Goal: Information Seeking & Learning: Check status

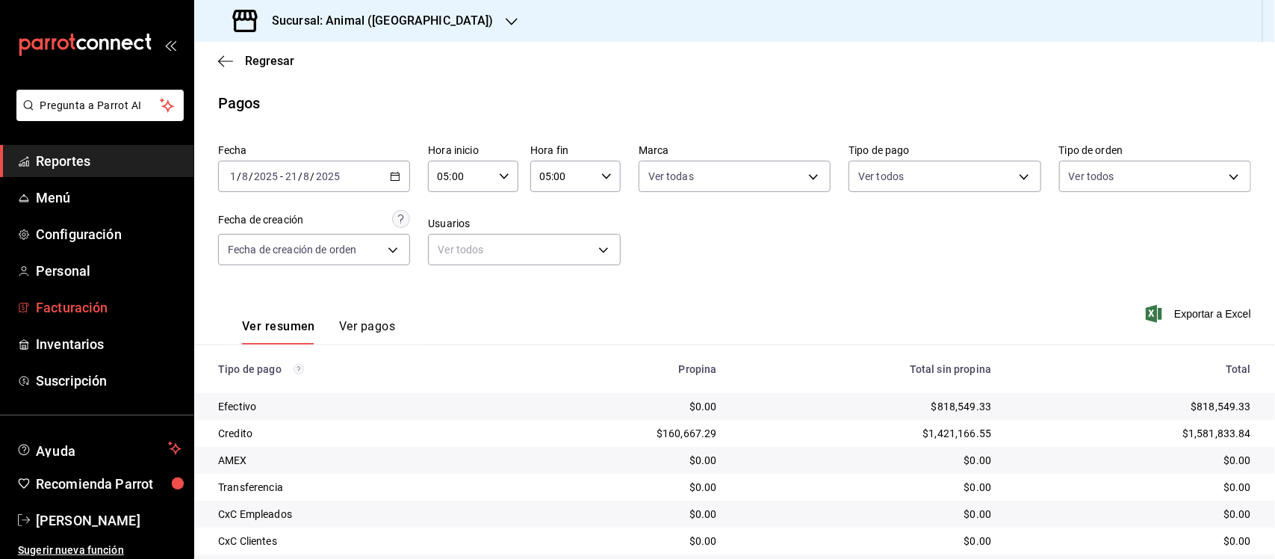
scroll to position [101, 0]
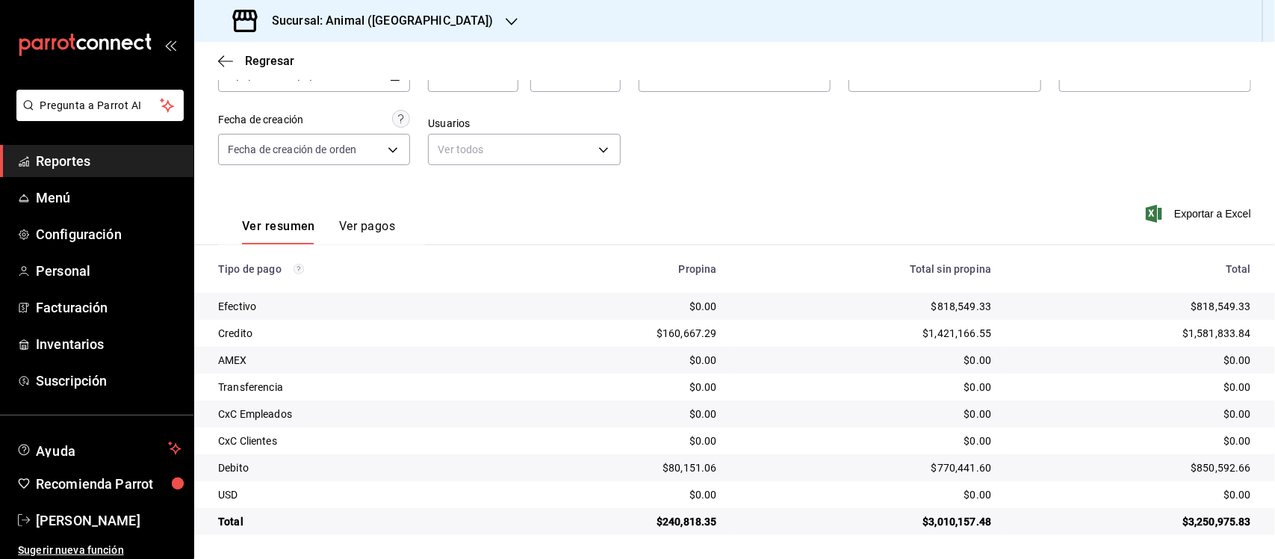
click at [66, 164] on span "Reportes" at bounding box center [109, 161] width 146 height 20
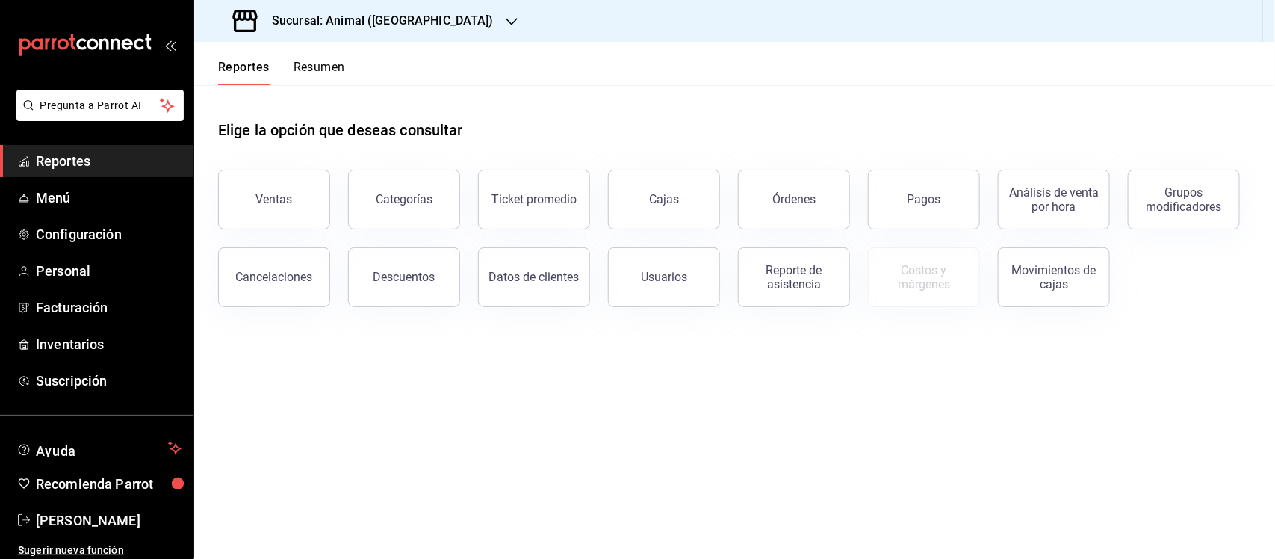
click at [330, 21] on h3 "Sucursal: Animal ([GEOGRAPHIC_DATA])" at bounding box center [377, 21] width 234 height 18
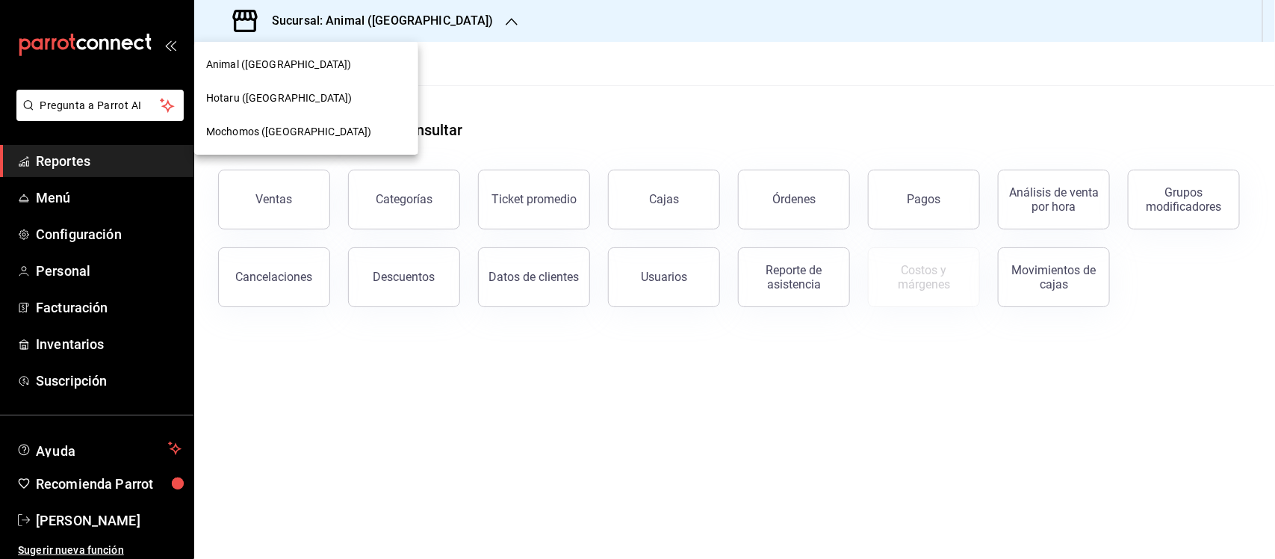
click at [303, 135] on div "Mochomos ([GEOGRAPHIC_DATA])" at bounding box center [306, 132] width 200 height 16
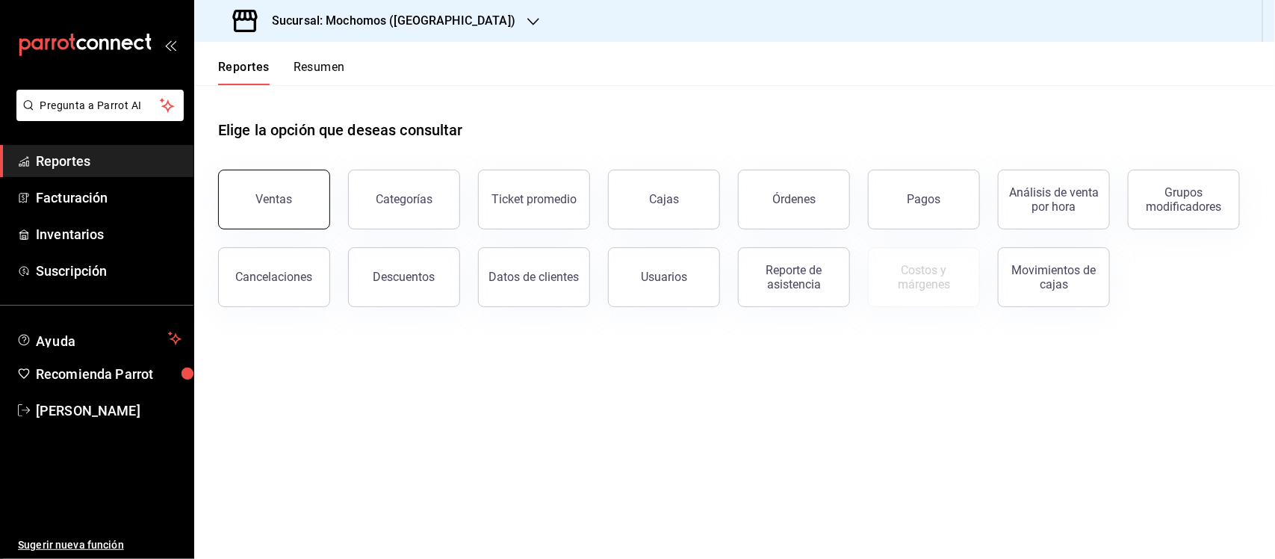
click at [264, 178] on button "Ventas" at bounding box center [274, 200] width 112 height 60
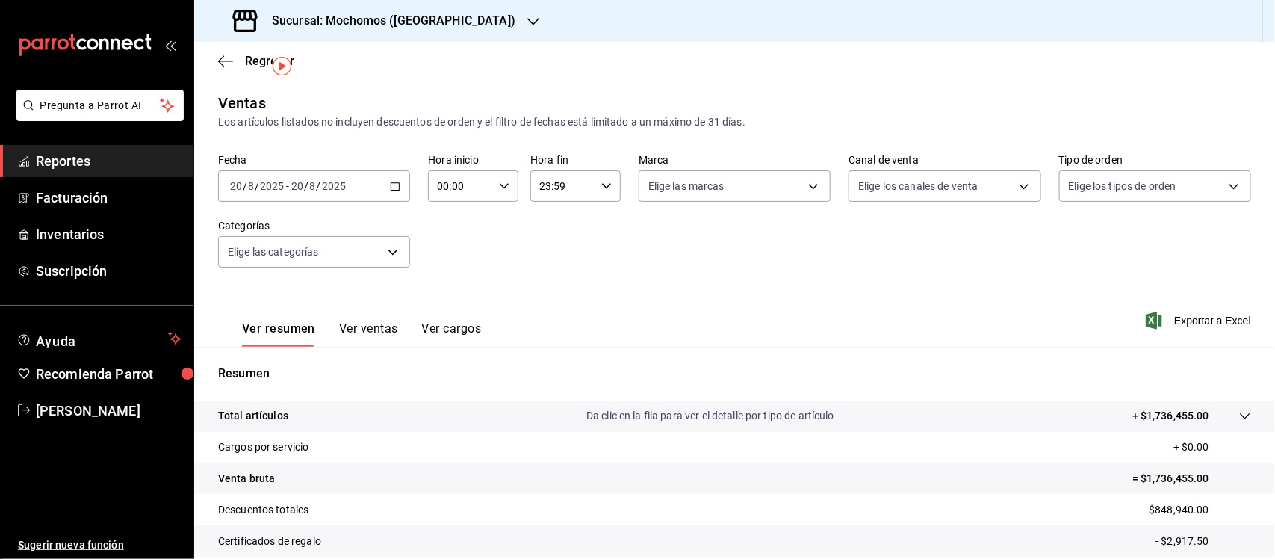
scroll to position [155, 0]
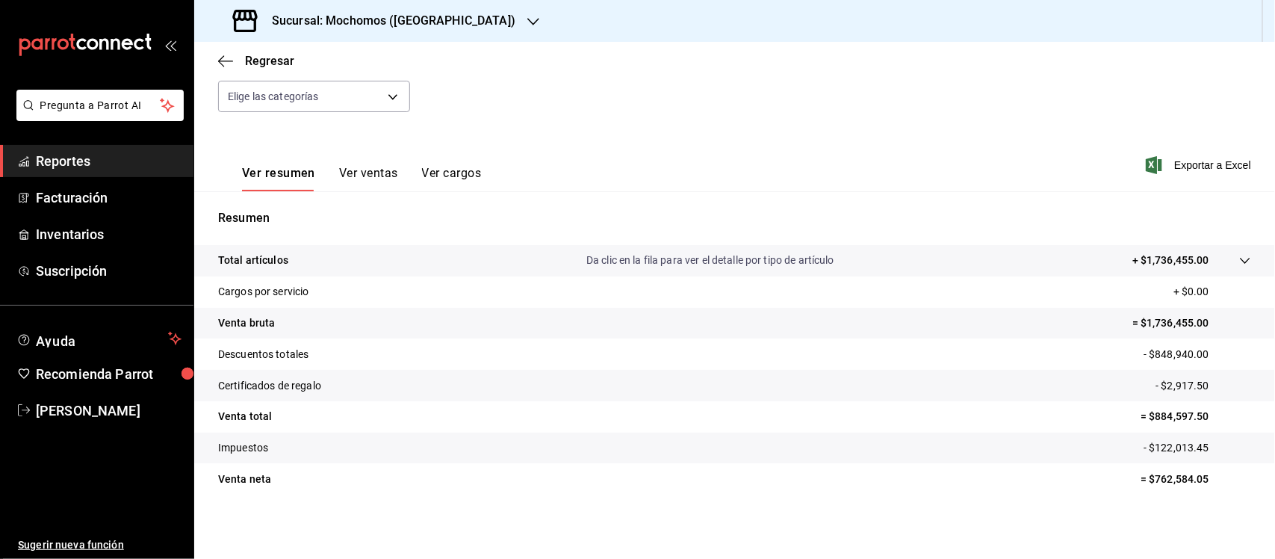
drag, startPoint x: 211, startPoint y: 262, endPoint x: 347, endPoint y: 232, distance: 139.8
click at [1211, 525] on div "Ventas Los artículos listados no incluyen descuentos de orden y el filtro de fe…" at bounding box center [734, 236] width 1081 height 600
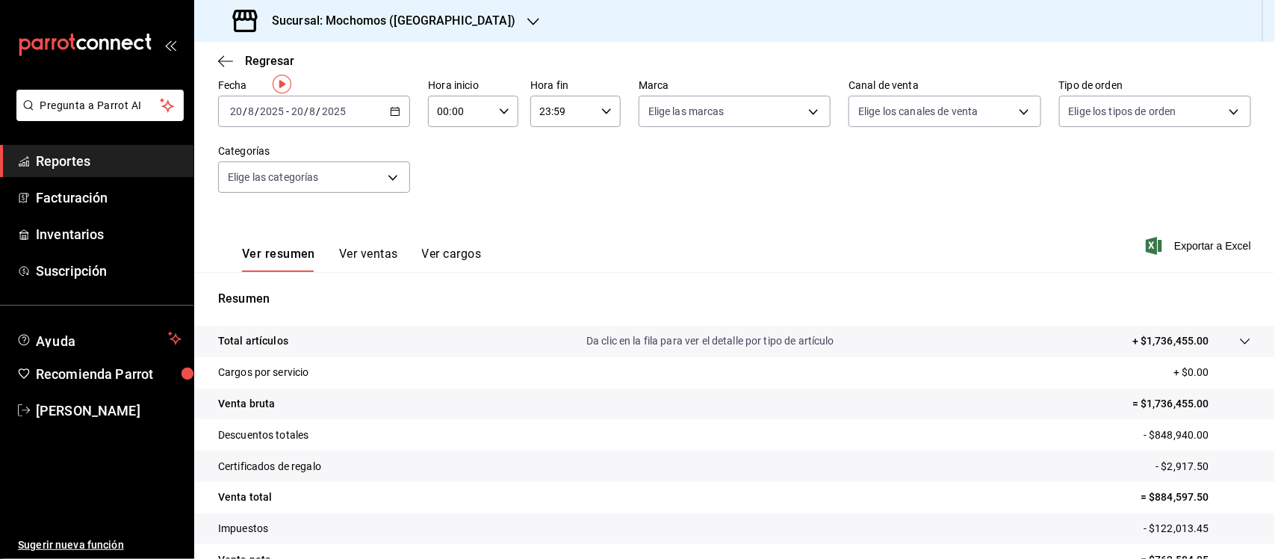
scroll to position [0, 0]
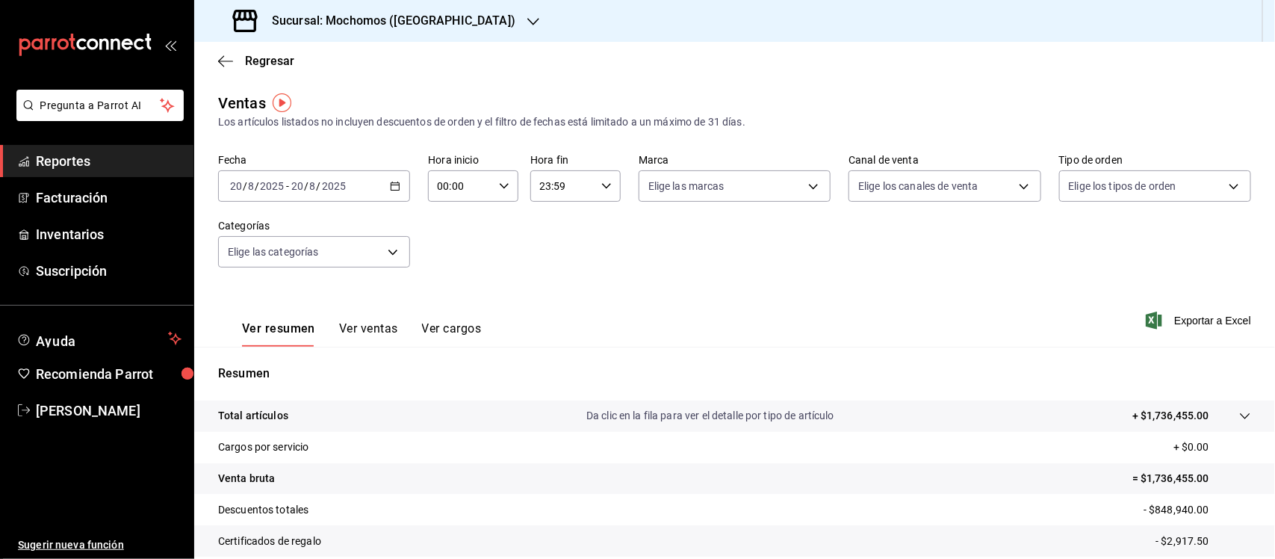
click at [393, 182] on icon "button" at bounding box center [395, 186] width 10 height 10
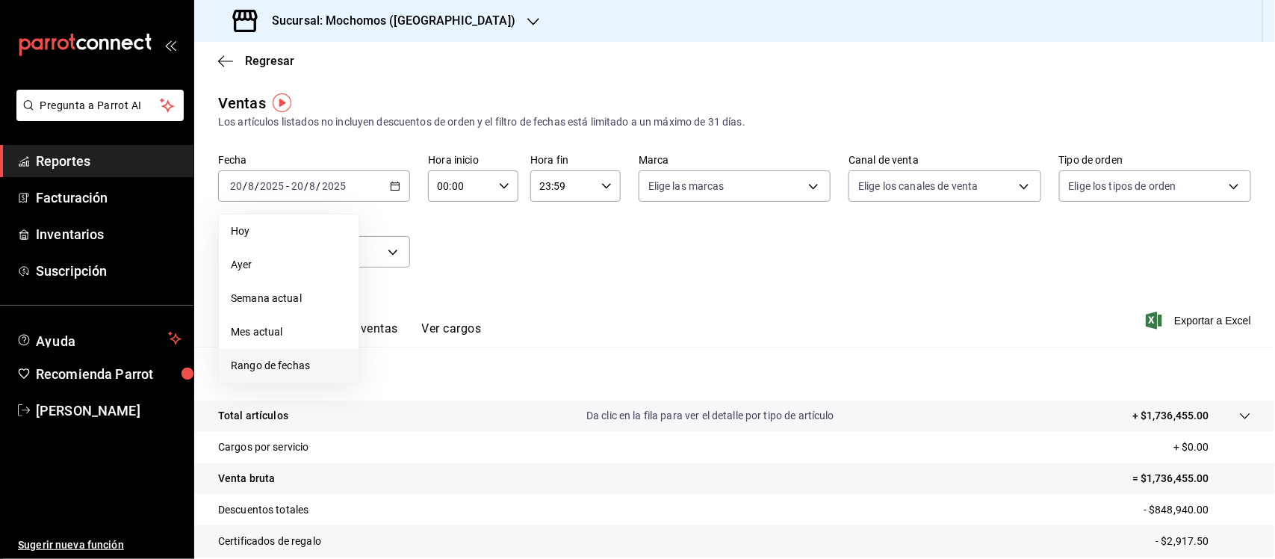
click at [277, 362] on span "Rango de fechas" at bounding box center [289, 366] width 116 height 16
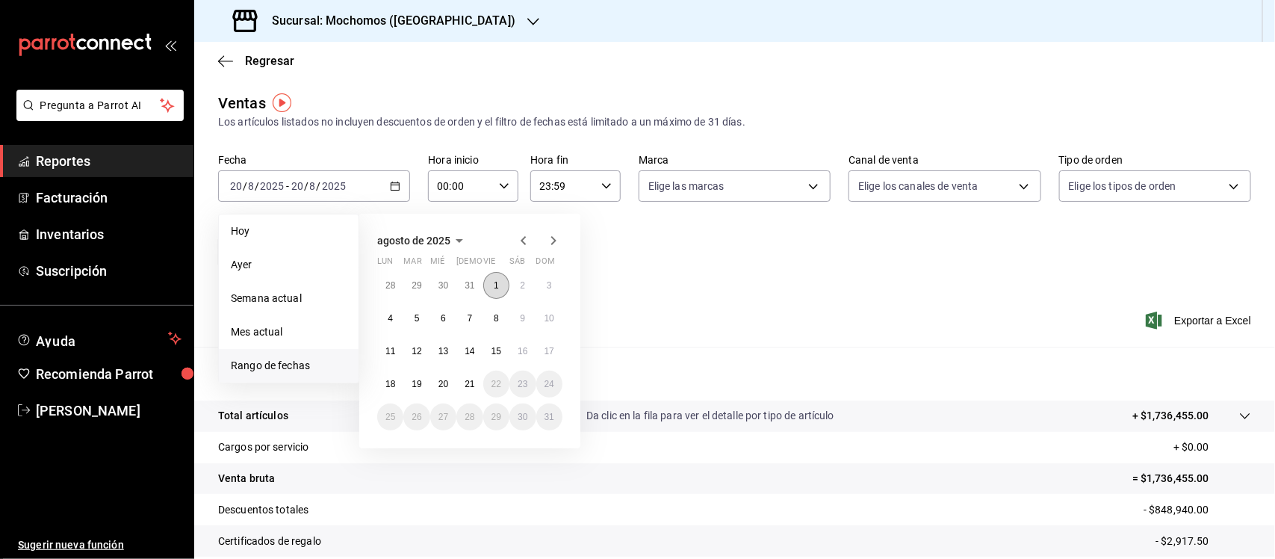
click at [501, 273] on button "1" at bounding box center [496, 285] width 26 height 27
click at [468, 389] on button "21" at bounding box center [470, 384] width 26 height 27
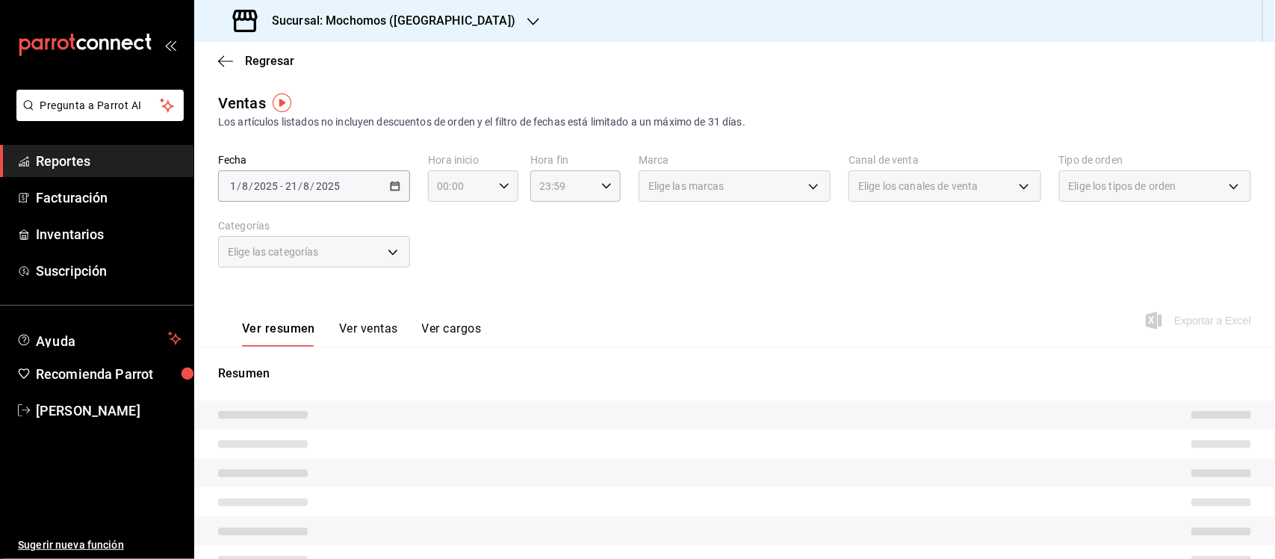
click at [494, 192] on div "00:00 Hora inicio" at bounding box center [473, 185] width 90 height 31
click at [456, 304] on span "05" at bounding box center [448, 310] width 21 height 12
type input "05:00"
click at [488, 226] on span "00" at bounding box center [493, 224] width 21 height 12
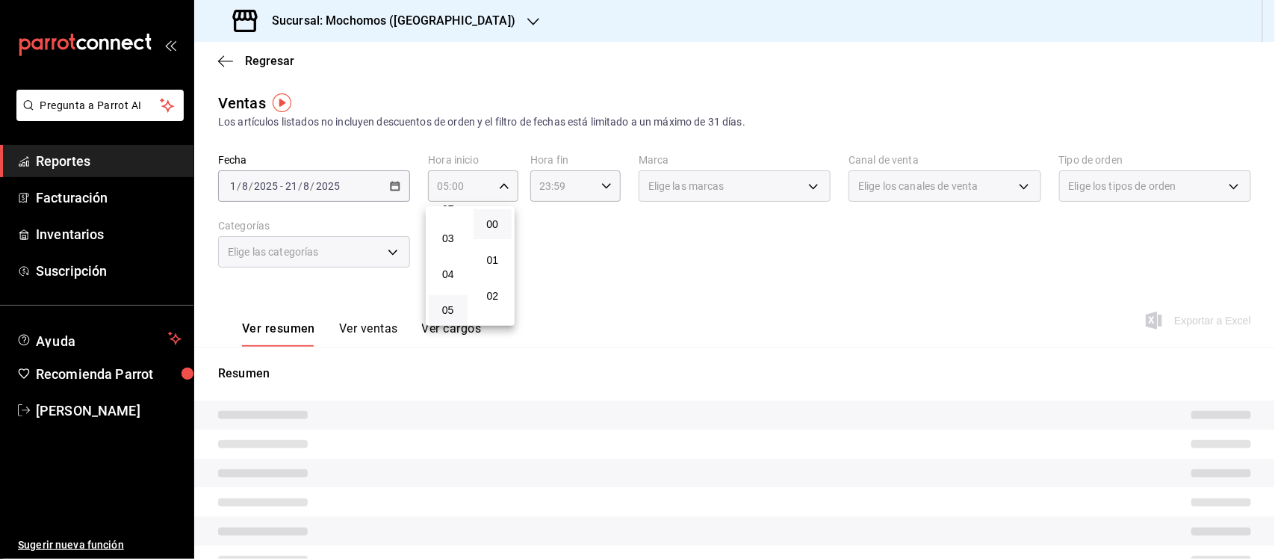
click at [584, 184] on div at bounding box center [637, 279] width 1275 height 559
click at [601, 183] on icon "button" at bounding box center [606, 186] width 10 height 10
click at [543, 304] on span "05" at bounding box center [549, 310] width 21 height 12
click at [591, 229] on span "00" at bounding box center [594, 224] width 21 height 12
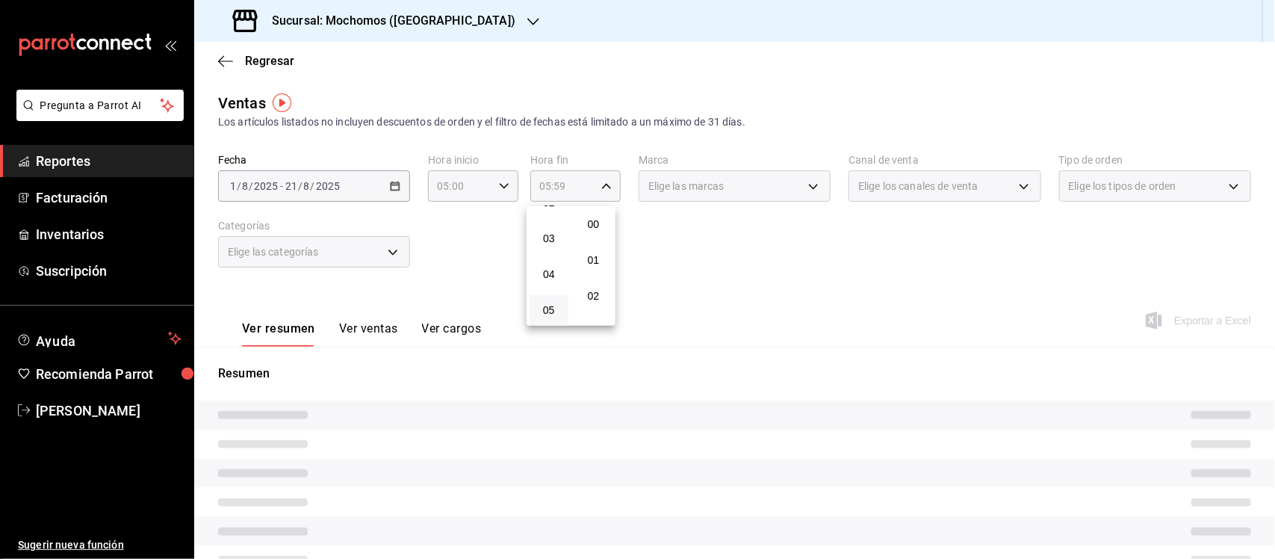
type input "05:00"
click at [755, 277] on div at bounding box center [637, 279] width 1275 height 559
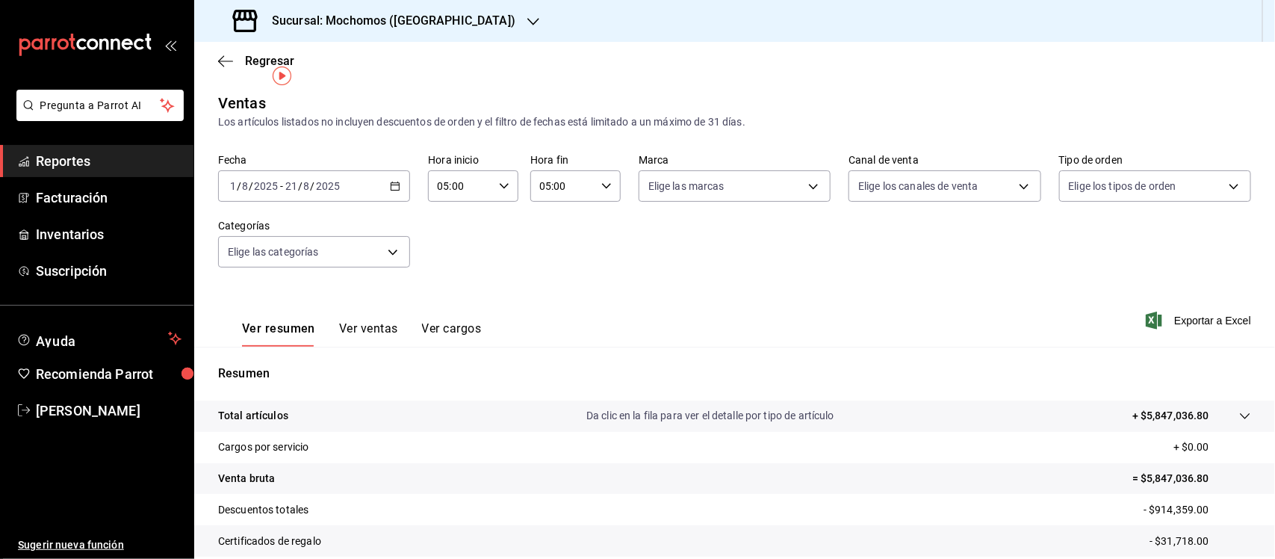
scroll to position [155, 0]
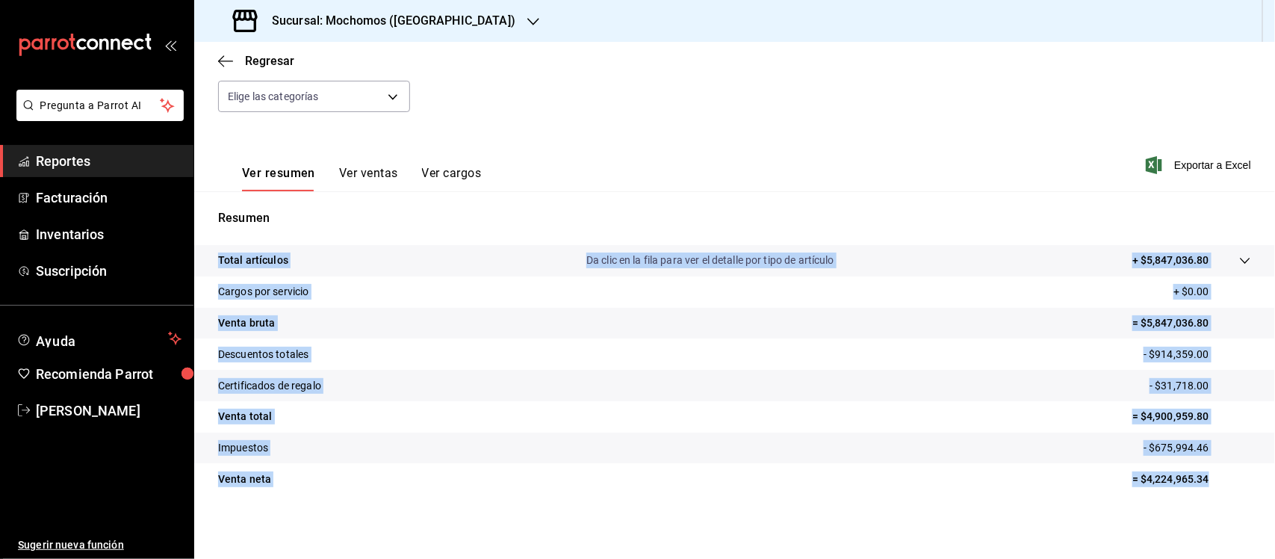
drag, startPoint x: 211, startPoint y: 260, endPoint x: 1200, endPoint y: 486, distance: 1014.8
click at [1200, 486] on tbody "Total artículos Da clic en la fila para ver el detalle por tipo de artículo + $…" at bounding box center [734, 370] width 1081 height 250
copy tbody "Total artículos Da clic en la fila para ver el detalle por tipo de artículo + $…"
click at [97, 176] on link "Reportes" at bounding box center [97, 161] width 194 height 32
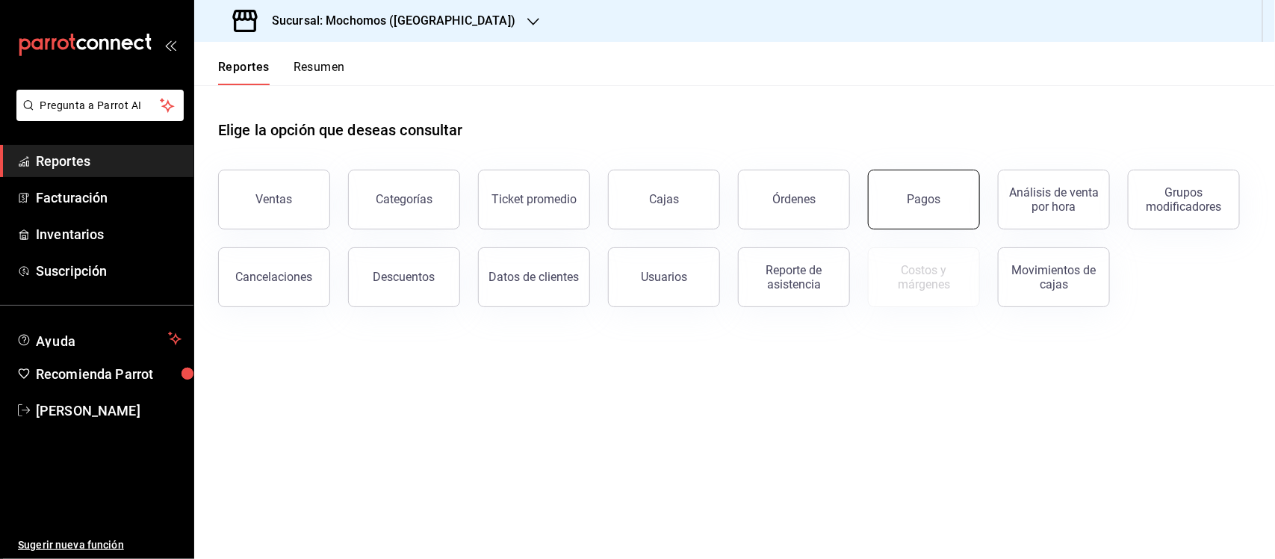
click at [962, 211] on button "Pagos" at bounding box center [924, 200] width 112 height 60
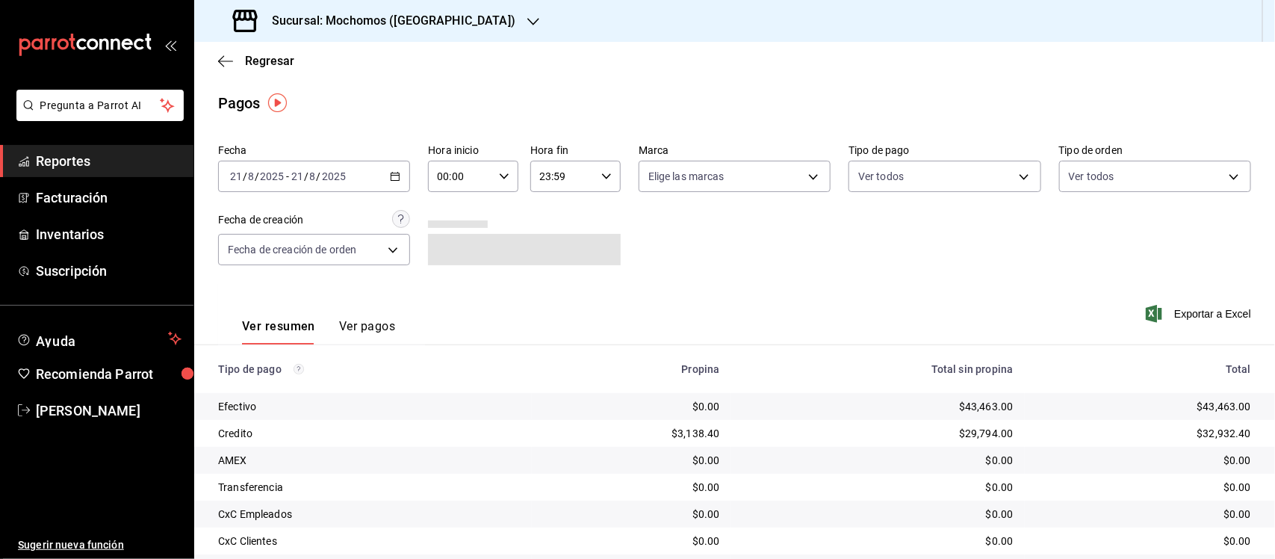
click at [392, 176] on icon "button" at bounding box center [395, 176] width 10 height 10
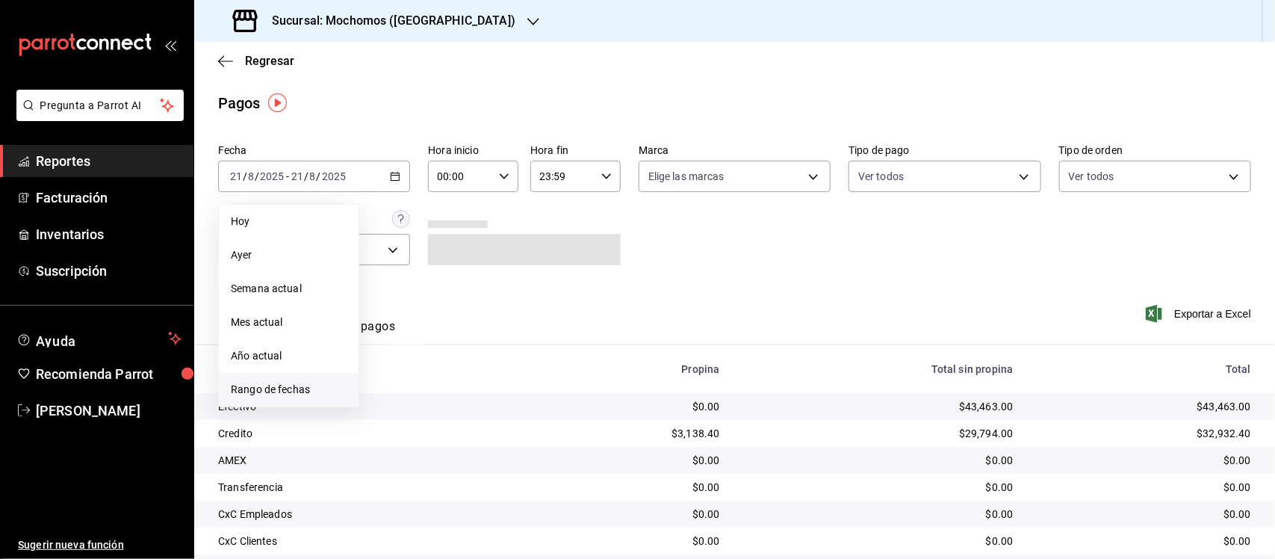
click at [297, 385] on span "Rango de fechas" at bounding box center [289, 390] width 116 height 16
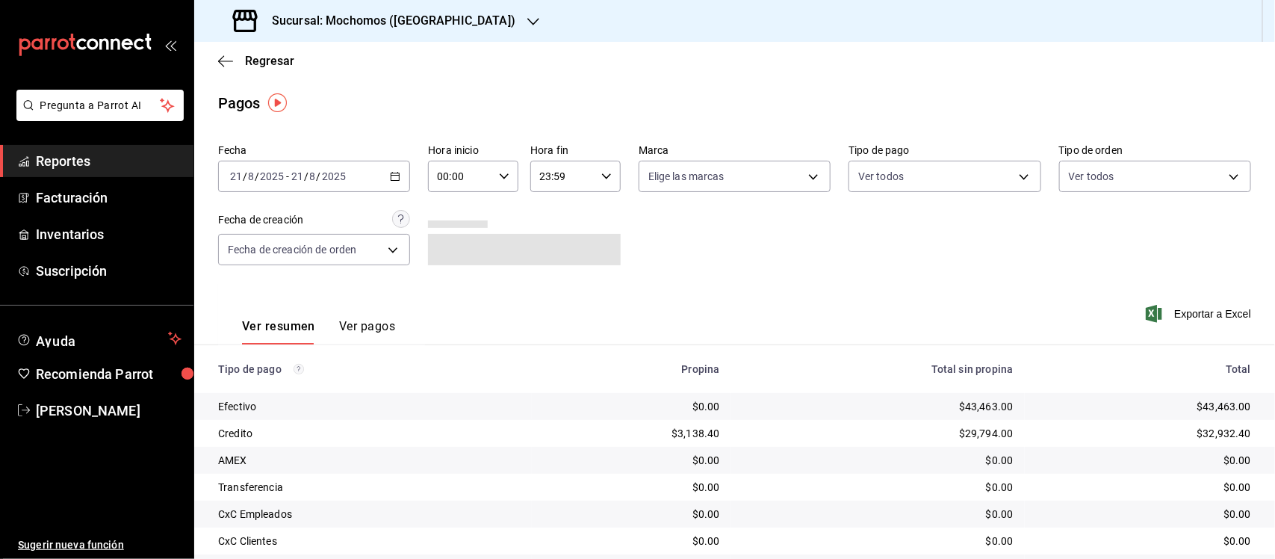
click at [493, 176] on div "00:00 Hora inicio" at bounding box center [473, 176] width 90 height 31
click at [397, 176] on div at bounding box center [637, 279] width 1275 height 559
click at [392, 178] on icon "button" at bounding box center [395, 176] width 10 height 10
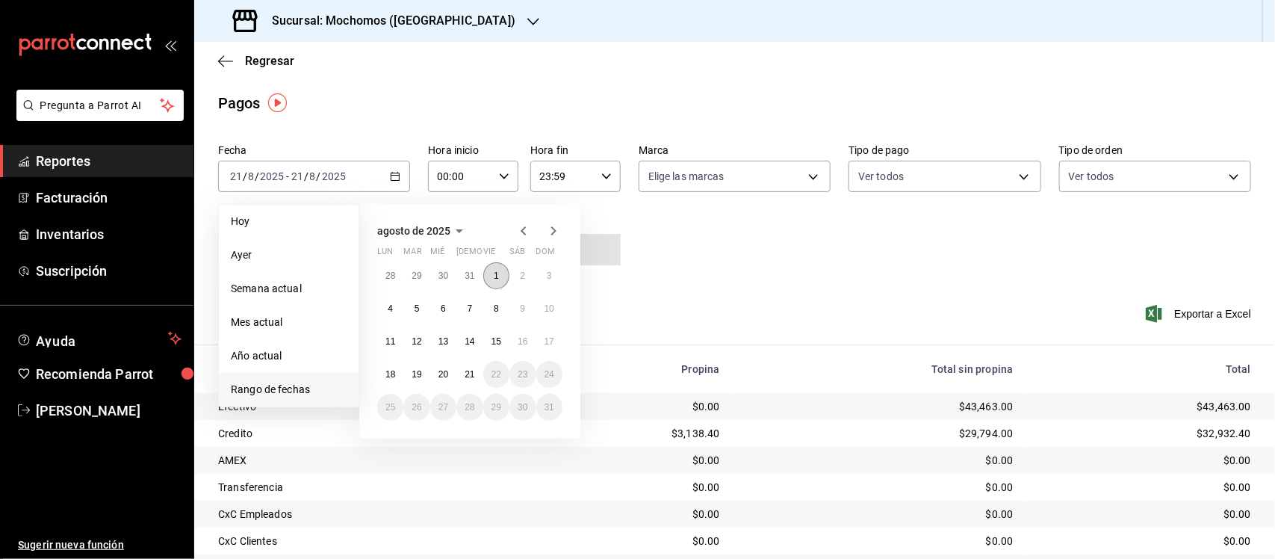
click at [497, 273] on abbr "1" at bounding box center [496, 275] width 5 height 10
click at [465, 371] on abbr "21" at bounding box center [470, 374] width 10 height 10
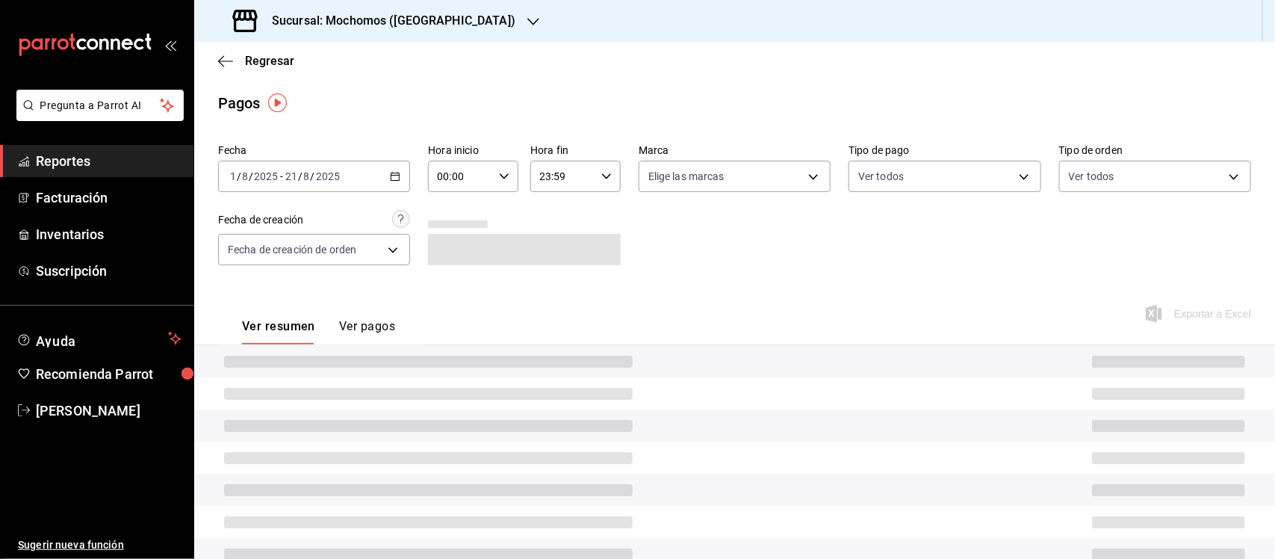
click at [499, 171] on icon "button" at bounding box center [504, 176] width 10 height 10
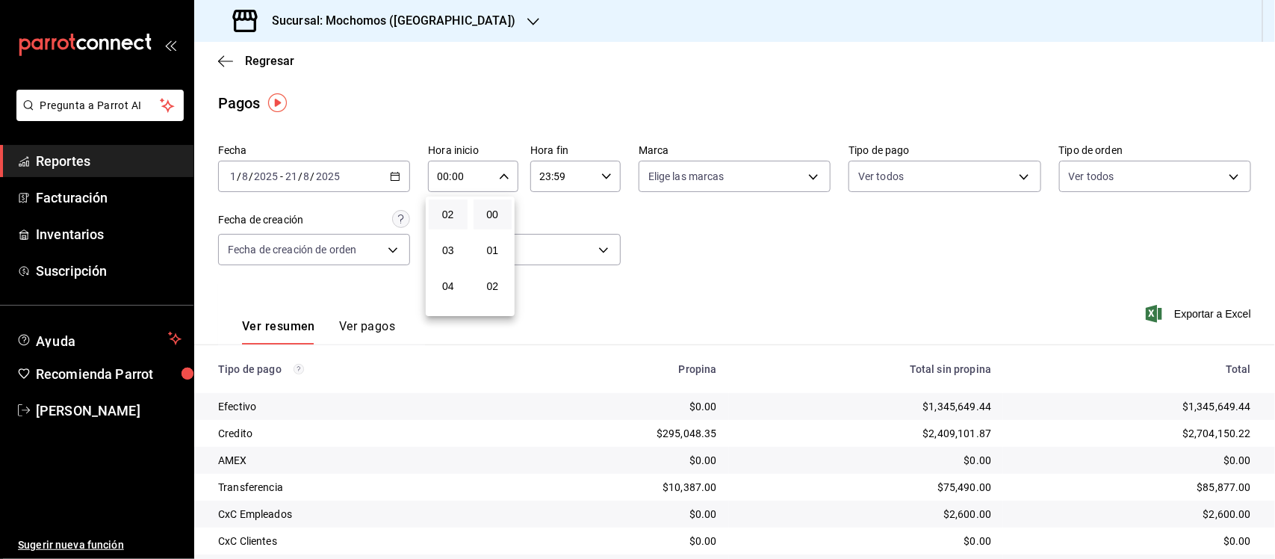
scroll to position [93, 0]
drag, startPoint x: 451, startPoint y: 299, endPoint x: 453, endPoint y: 288, distance: 11.4
click at [450, 299] on span "05" at bounding box center [448, 300] width 21 height 12
type input "05:00"
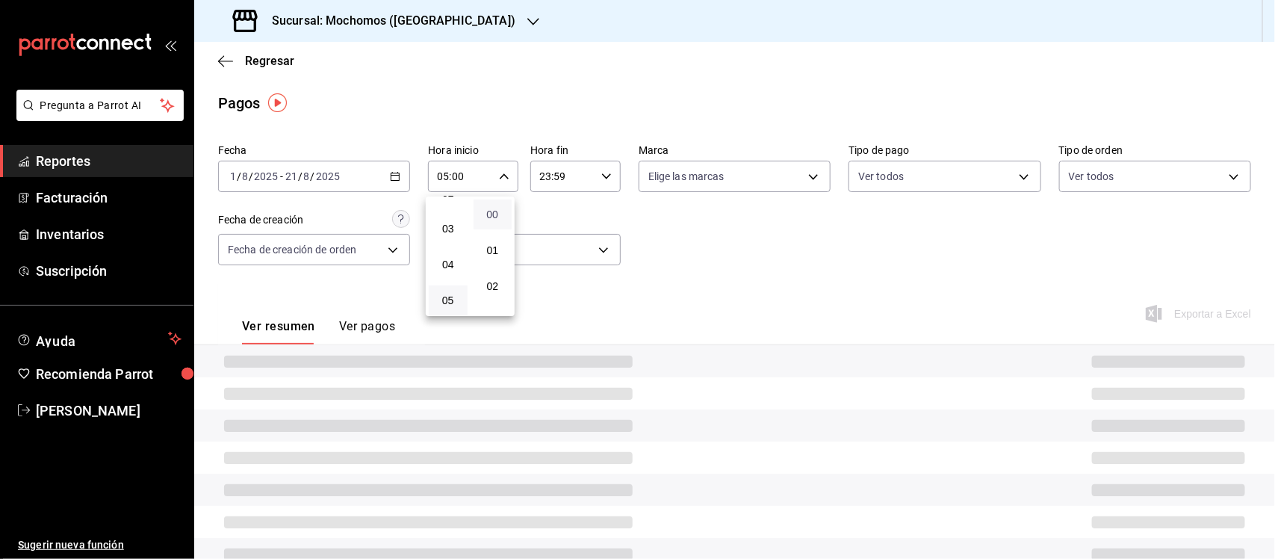
click at [488, 214] on span "00" at bounding box center [493, 214] width 21 height 12
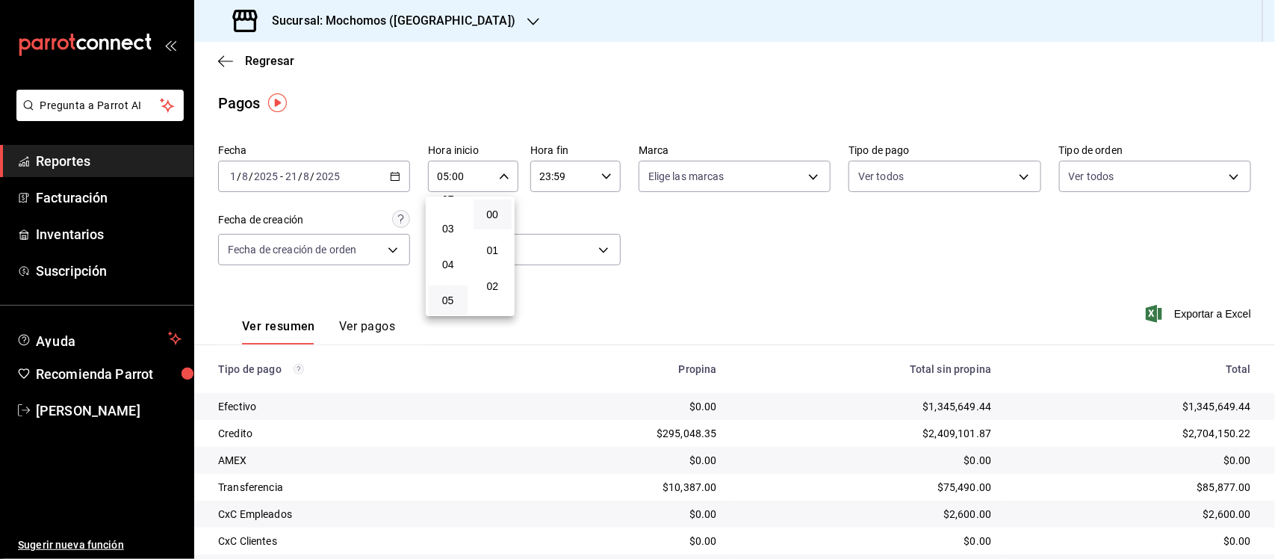
click at [609, 176] on div at bounding box center [637, 279] width 1275 height 559
click at [601, 173] on icon "button" at bounding box center [606, 176] width 10 height 10
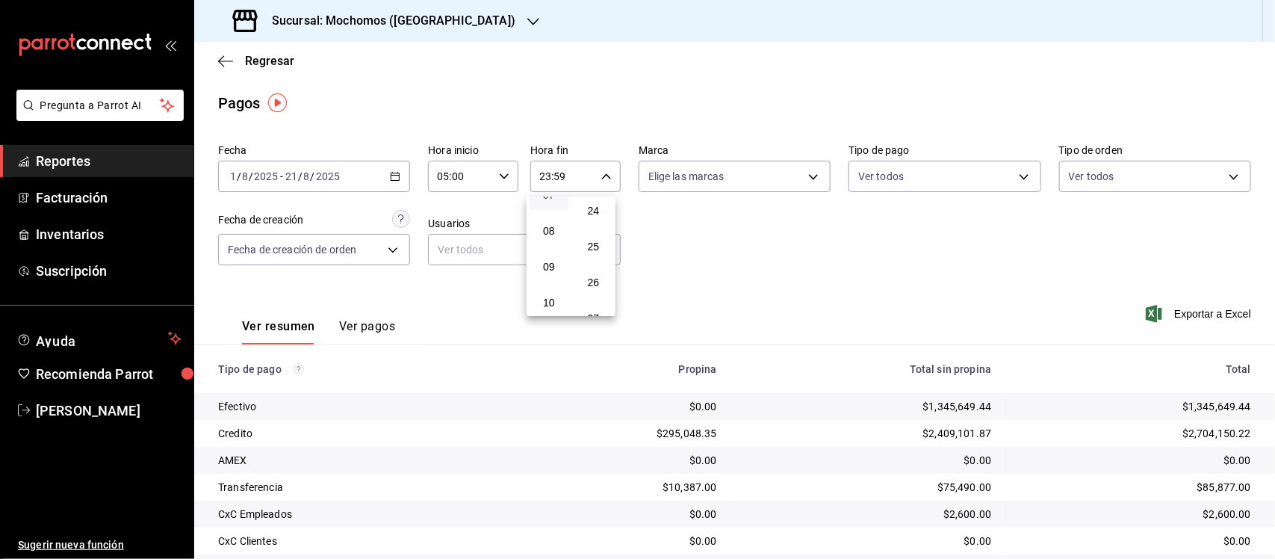
scroll to position [162, 0]
click at [542, 226] on span "05" at bounding box center [549, 232] width 21 height 12
click at [589, 210] on span "00" at bounding box center [594, 214] width 21 height 12
type input "05:00"
click at [688, 204] on div at bounding box center [637, 279] width 1275 height 559
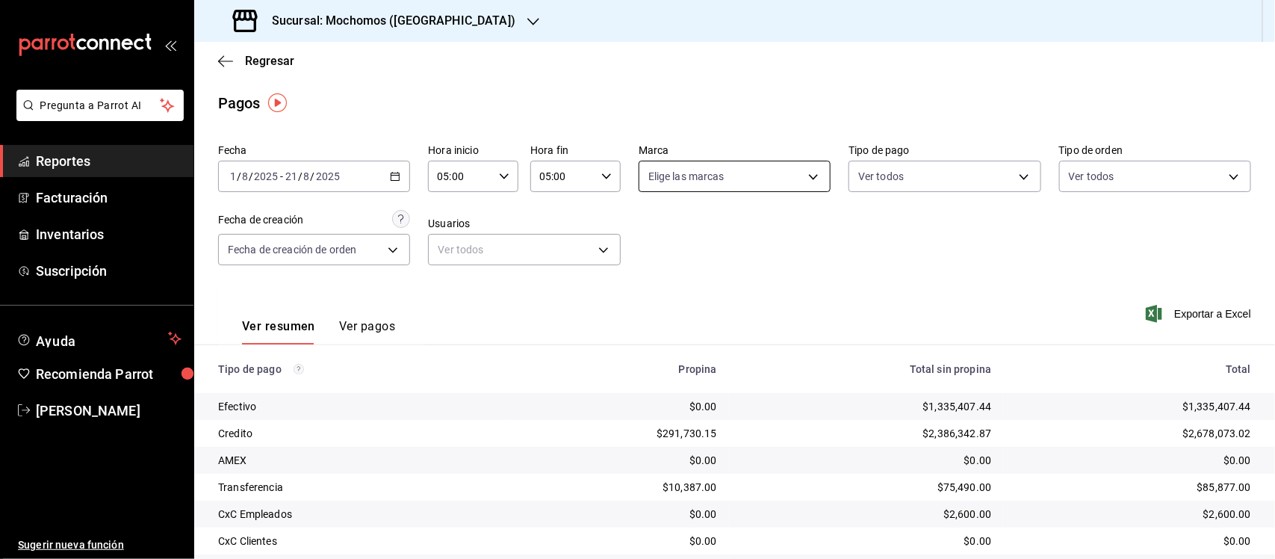
click at [661, 180] on body "Pregunta a Parrot AI Reportes Facturación Inventarios Suscripción Ayuda Recomie…" at bounding box center [637, 279] width 1275 height 559
click at [650, 232] on input "checkbox" at bounding box center [649, 234] width 13 height 13
checkbox input "true"
type input "65eb7388-82e4-42fa-8caf-680550c77e6f"
checkbox input "true"
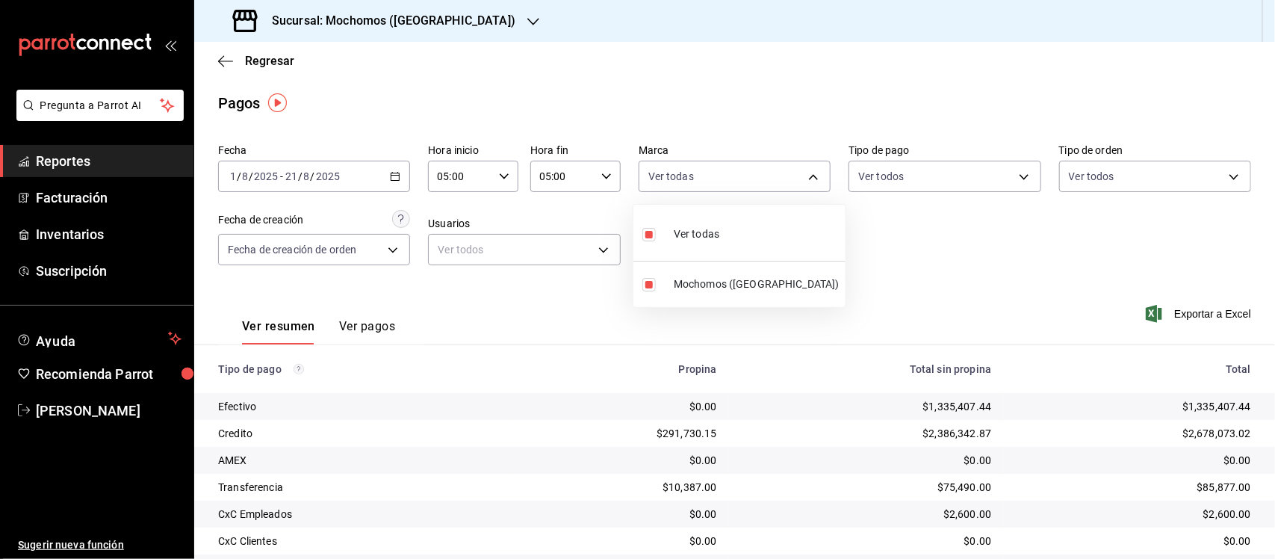
click at [991, 266] on div at bounding box center [637, 279] width 1275 height 559
click at [1216, 311] on span "Exportar a Excel" at bounding box center [1200, 314] width 102 height 18
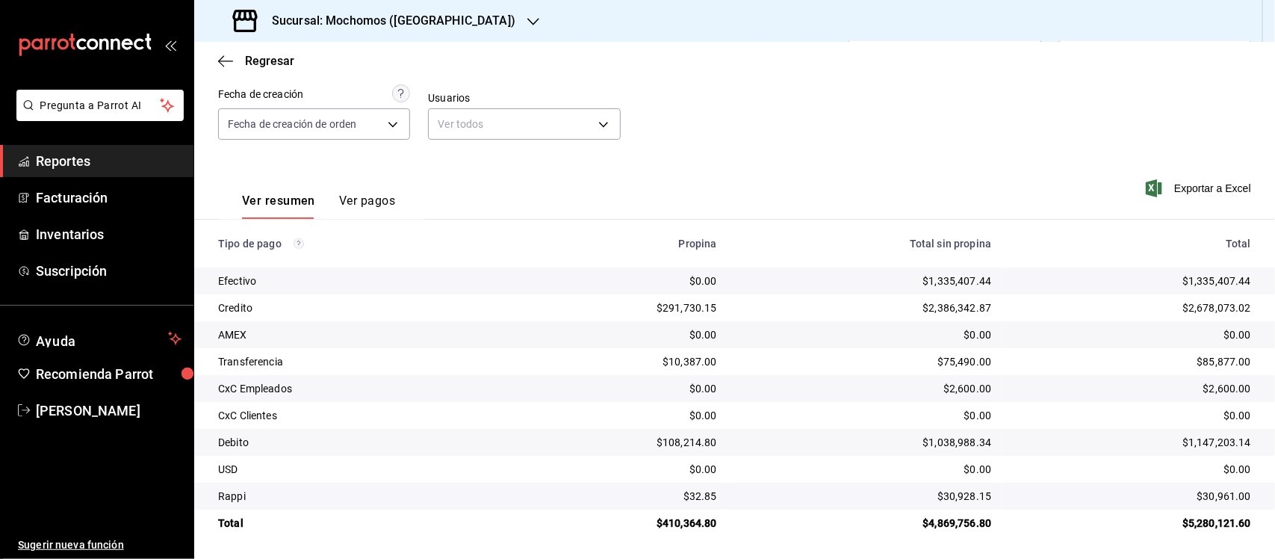
scroll to position [127, 0]
drag, startPoint x: 214, startPoint y: 241, endPoint x: 1248, endPoint y: 538, distance: 1075.1
click at [1248, 538] on main "Regresar Pagos Fecha [DATE] [DATE] - [DATE] [DATE] Hora inicio 05:00 Hora inici…" at bounding box center [734, 237] width 1081 height 644
copy thead
click at [50, 158] on span "Reportes" at bounding box center [109, 161] width 146 height 20
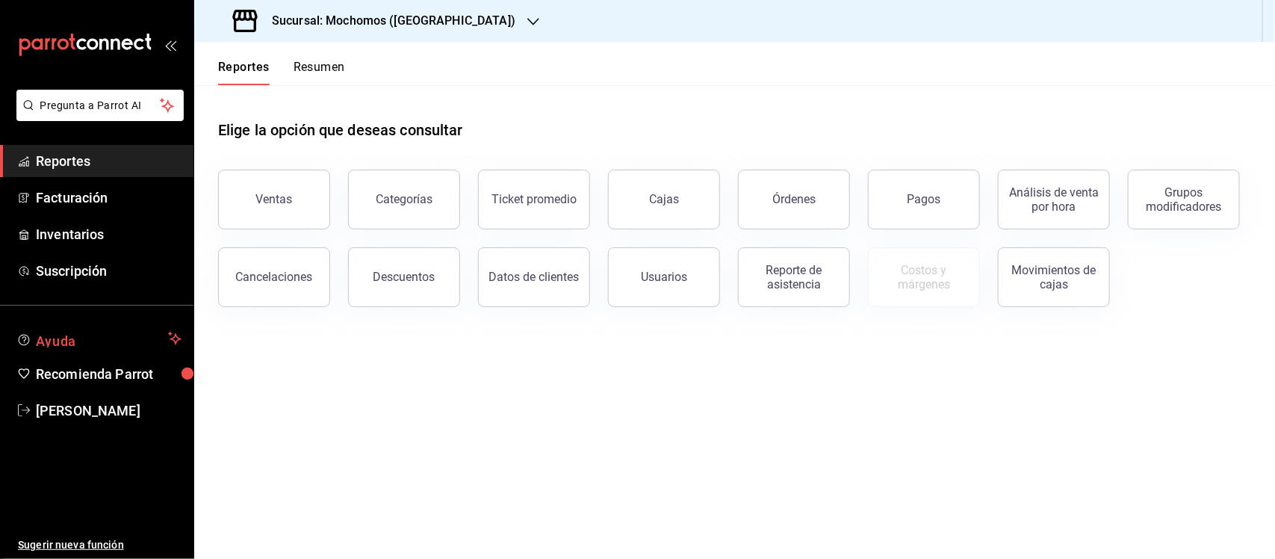
drag, startPoint x: 897, startPoint y: 188, endPoint x: 101, endPoint y: 336, distance: 809.4
click at [897, 188] on button "Pagos" at bounding box center [924, 200] width 112 height 60
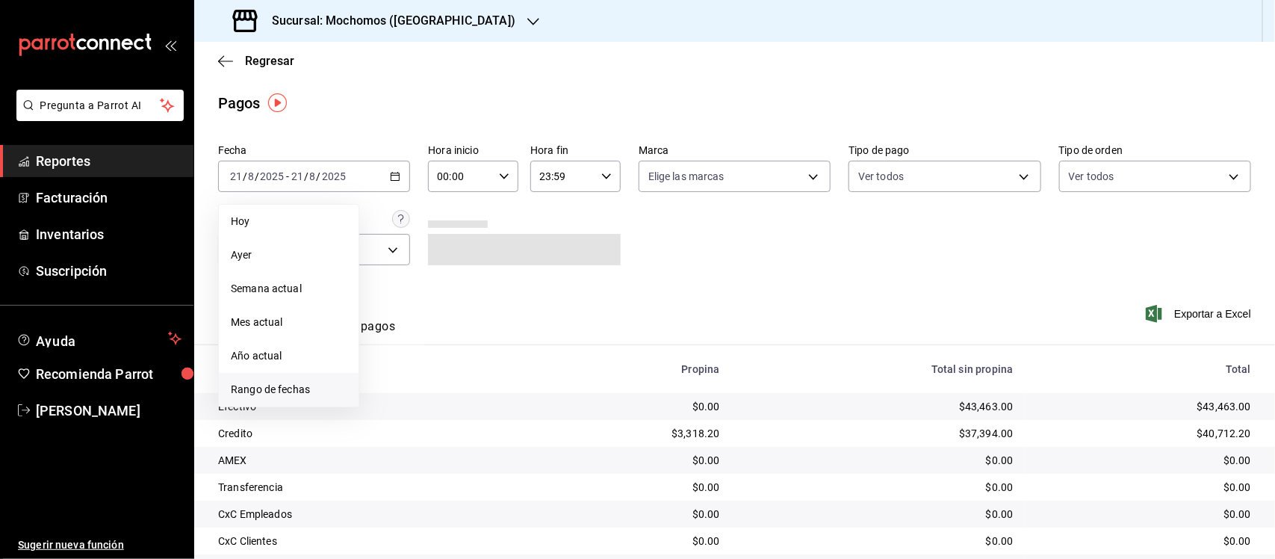
click at [288, 385] on span "Rango de fechas" at bounding box center [289, 390] width 116 height 16
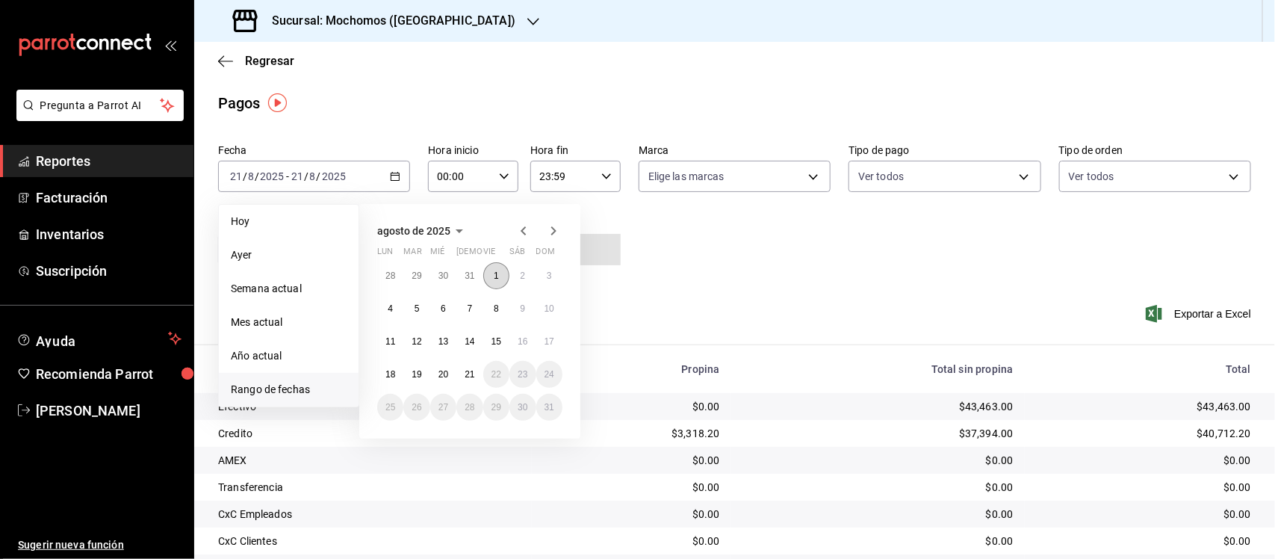
click at [490, 265] on button "1" at bounding box center [496, 275] width 26 height 27
click at [465, 367] on button "21" at bounding box center [470, 374] width 26 height 27
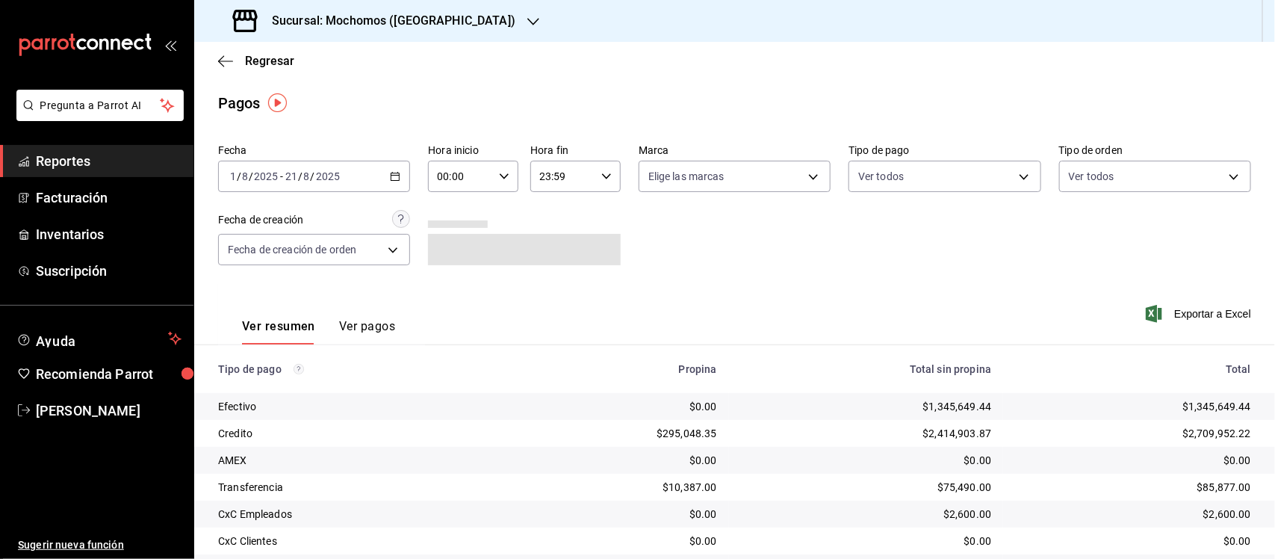
click at [498, 167] on div "00:00 Hora inicio" at bounding box center [473, 176] width 90 height 31
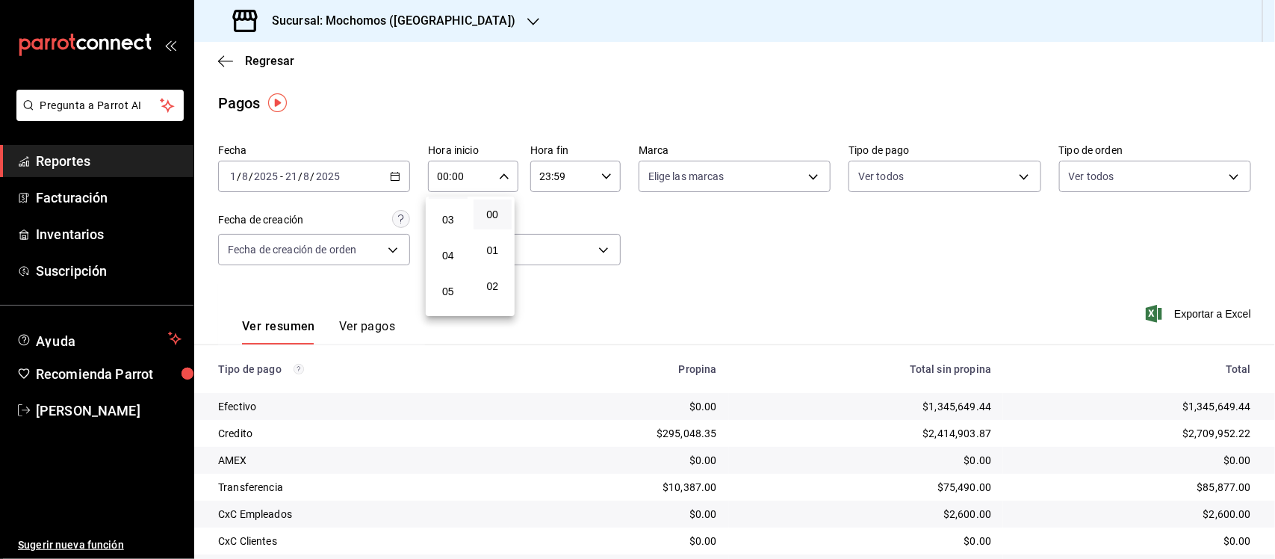
scroll to position [187, 0]
click at [453, 202] on span "05" at bounding box center [448, 207] width 21 height 12
type input "05:00"
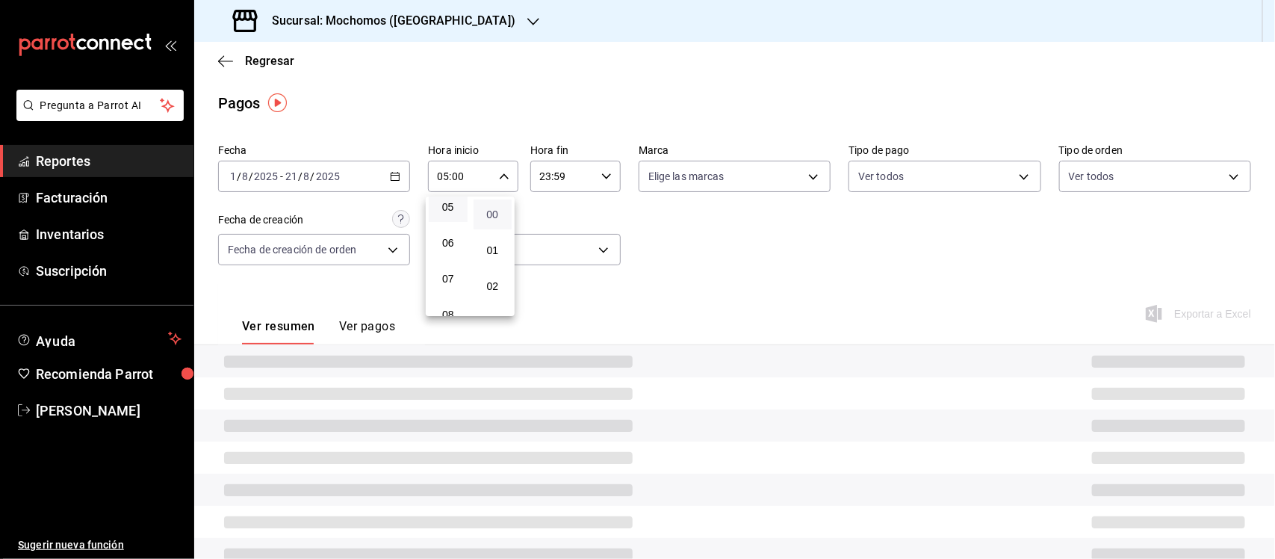
click at [488, 214] on span "00" at bounding box center [493, 214] width 21 height 12
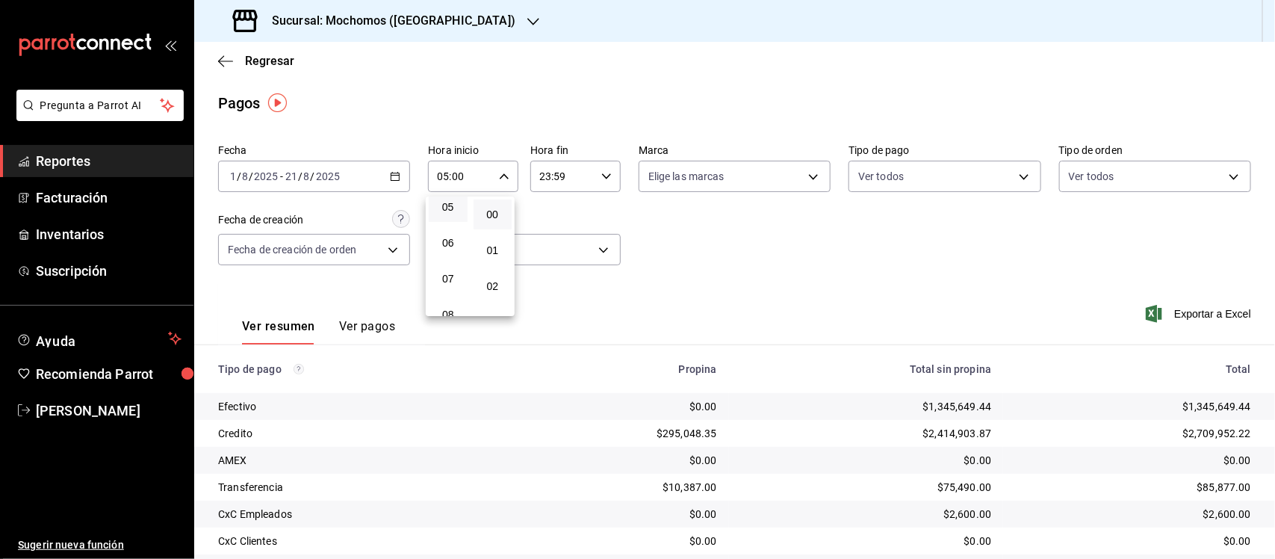
click at [583, 174] on div at bounding box center [637, 279] width 1275 height 559
click at [583, 173] on input "23:59" at bounding box center [562, 176] width 65 height 30
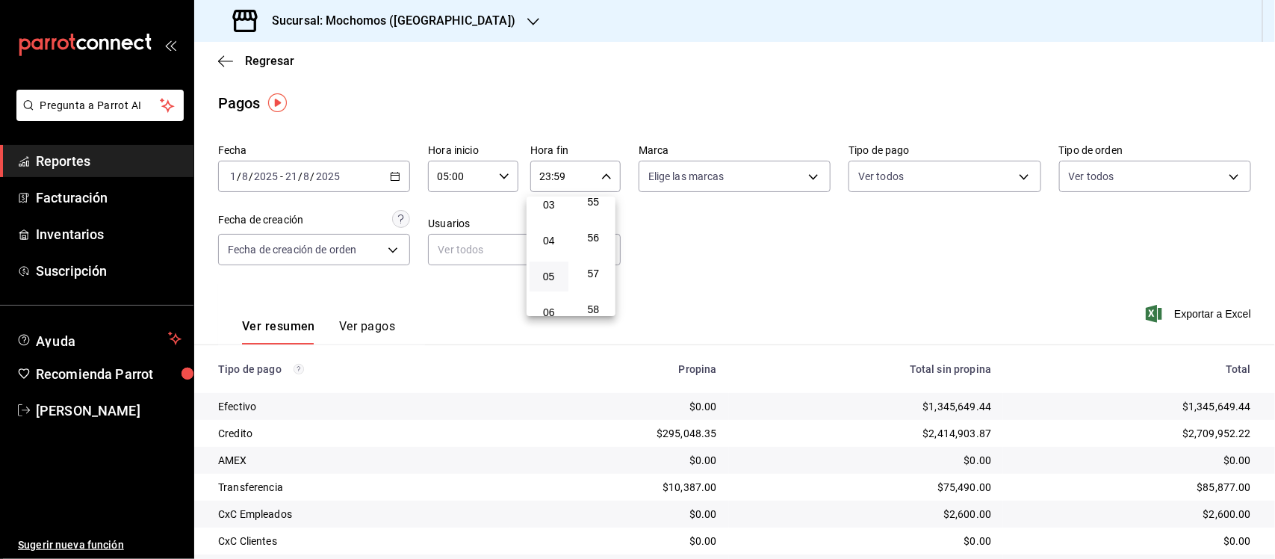
scroll to position [162, 0]
click at [557, 226] on span "05" at bounding box center [549, 232] width 21 height 12
click at [594, 217] on span "00" at bounding box center [594, 214] width 21 height 12
type input "05:00"
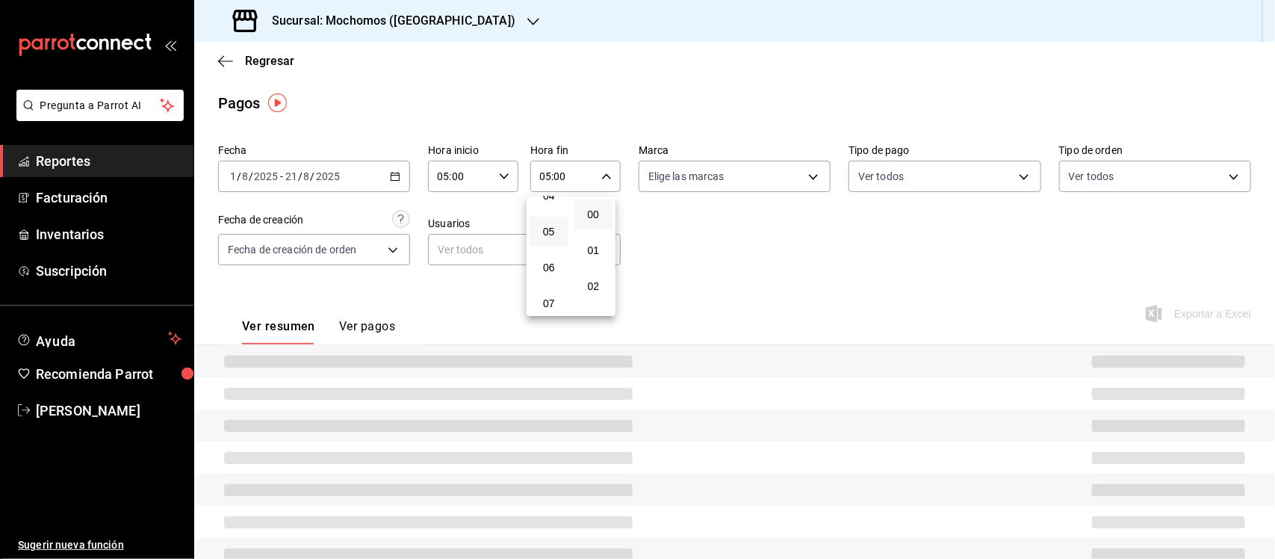
click at [705, 226] on div at bounding box center [637, 279] width 1275 height 559
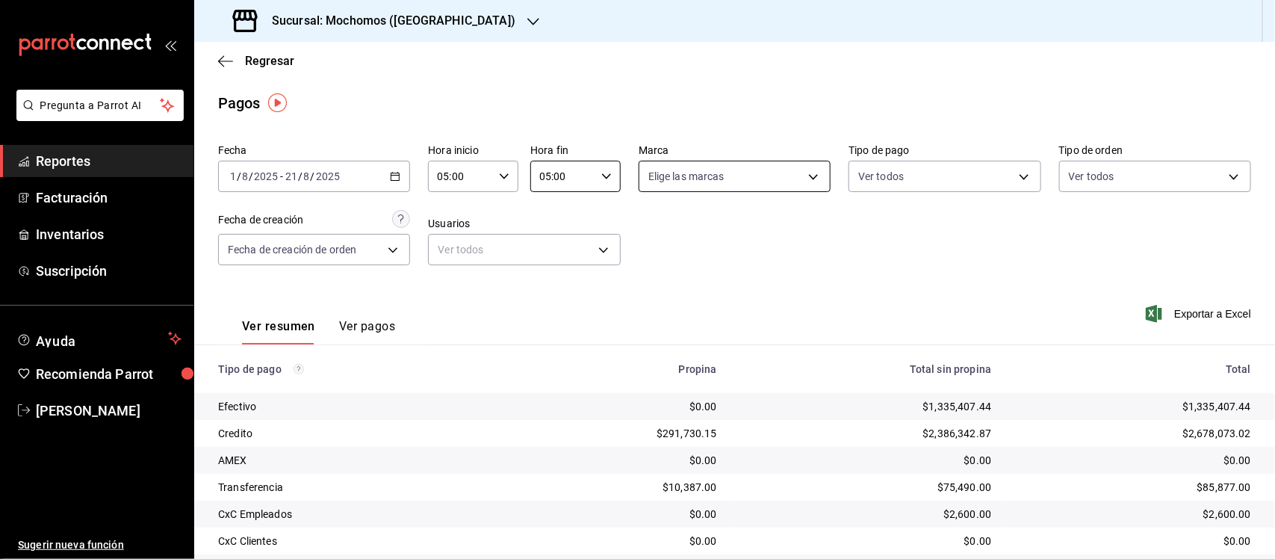
click at [805, 173] on body "Pregunta a Parrot AI Reportes Facturación Inventarios Suscripción Ayuda Recomie…" at bounding box center [637, 279] width 1275 height 559
click at [646, 236] on input "checkbox" at bounding box center [649, 234] width 13 height 13
checkbox input "true"
type input "65eb7388-82e4-42fa-8caf-680550c77e6f"
checkbox input "true"
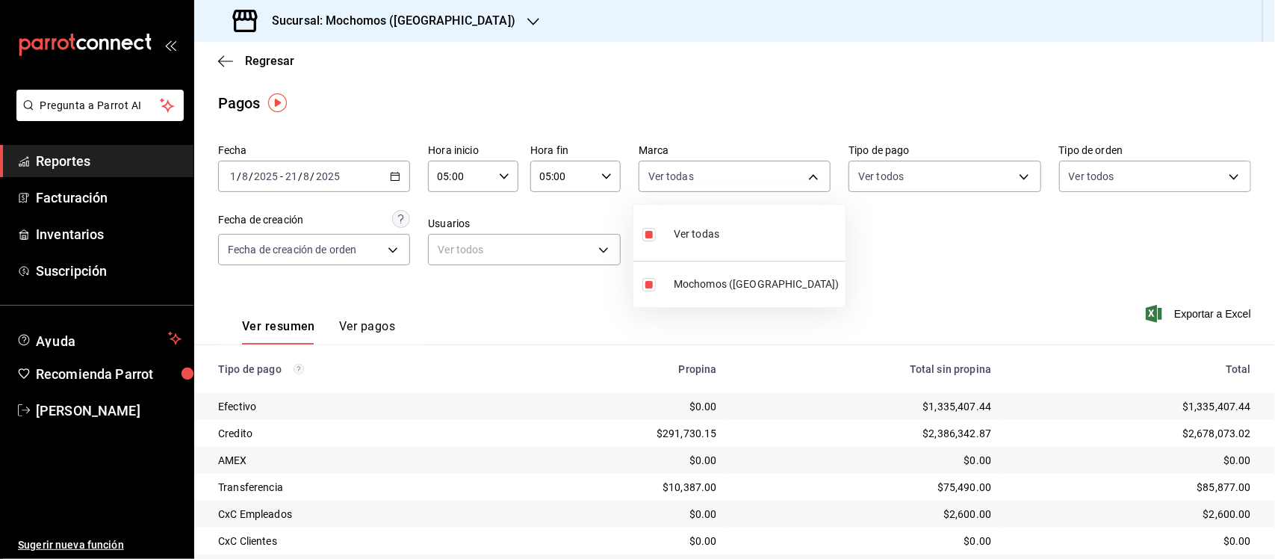
click at [971, 282] on div at bounding box center [637, 279] width 1275 height 559
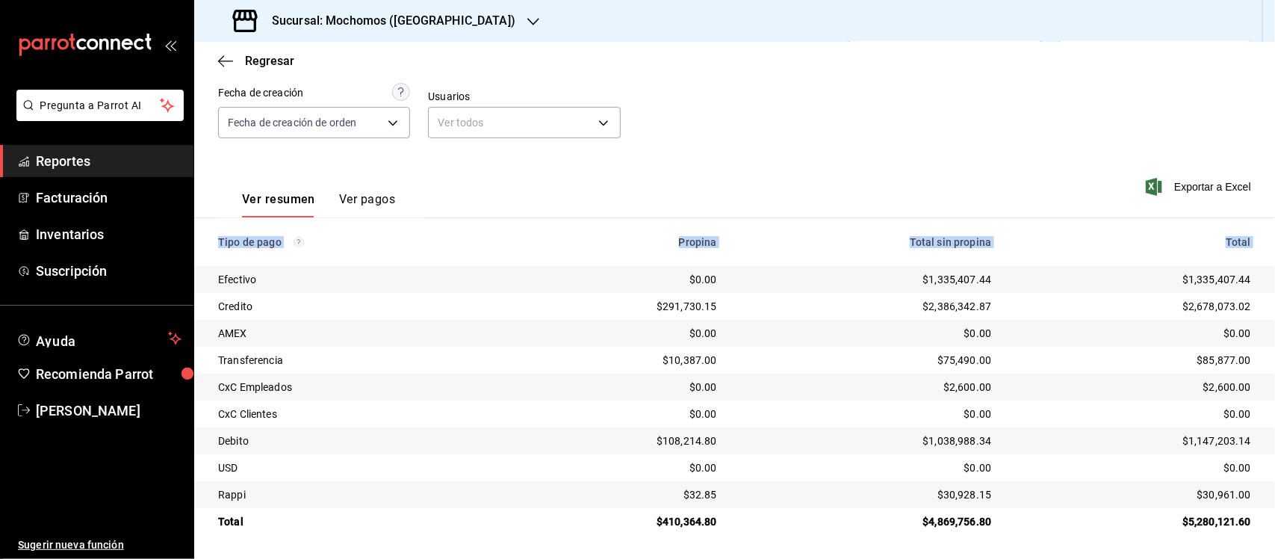
scroll to position [128, 0]
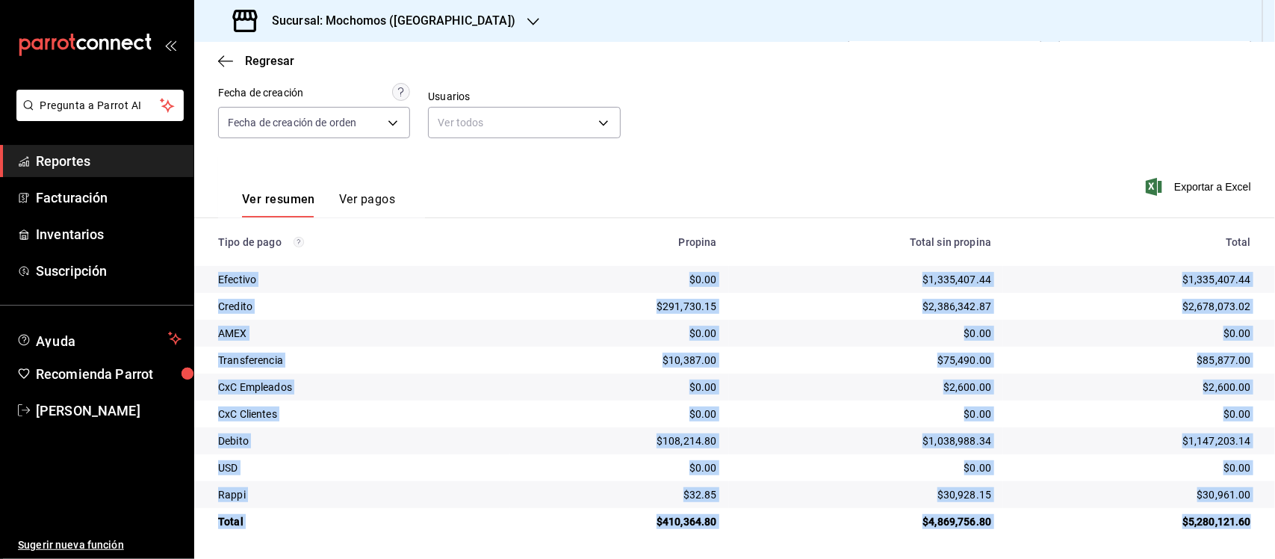
drag, startPoint x: 215, startPoint y: 280, endPoint x: 1241, endPoint y: 529, distance: 1055.6
click at [1241, 529] on tbody "Efectivo $0.00 $1,335,407.44 $1,335,407.44 Credito $291,730.15 $2,386,342.87 $2…" at bounding box center [734, 400] width 1081 height 269
copy tbody "Efectivo $0.00 $1,335,407.44 $1,335,407.44 Credito $291,730.15 $2,386,342.87 $2…"
drag, startPoint x: 215, startPoint y: 248, endPoint x: 1243, endPoint y: 525, distance: 1064.1
click at [1243, 525] on table "Tipo de pago Propina Total sin propina Total Efectivo $0.00 $1,335,407.44 $1,33…" at bounding box center [734, 376] width 1081 height 317
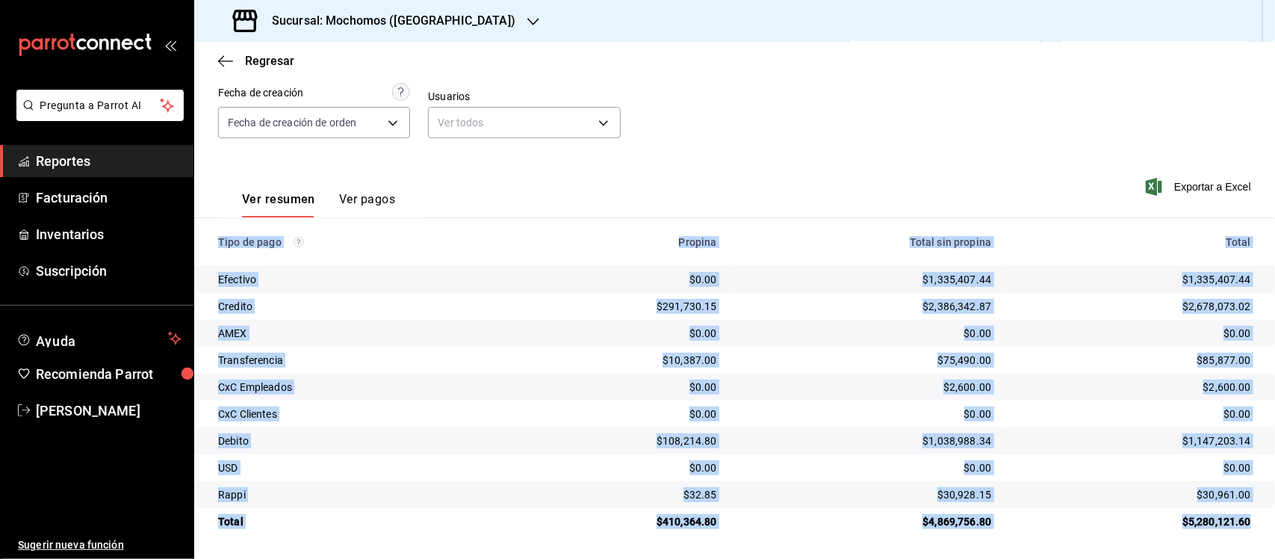
copy table "Tipo de pago Propina Total sin propina Total Efectivo $0.00 $1,335,407.44 $1,33…"
